Goal: Task Accomplishment & Management: Manage account settings

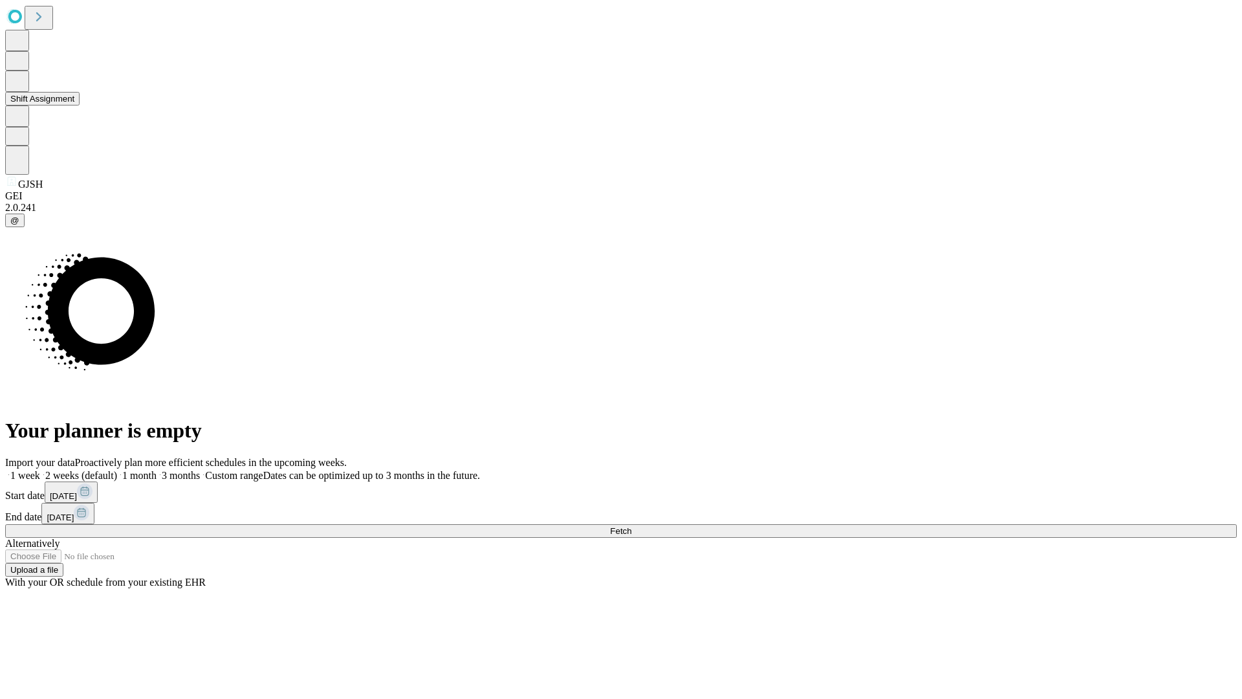
click at [80, 105] on button "Shift Assignment" at bounding box center [42, 99] width 74 height 14
